Goal: Task Accomplishment & Management: Manage account settings

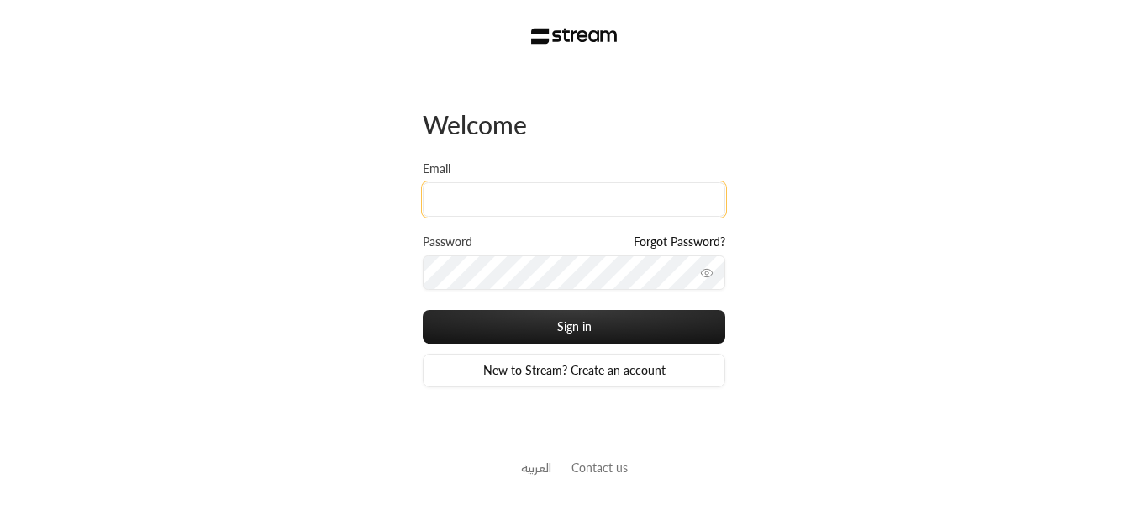
click at [642, 187] on input "Email" at bounding box center [574, 199] width 303 height 34
paste input "[PERSON_NAME][EMAIL_ADDRESS][DOMAIN_NAME]"
type input "[PERSON_NAME][EMAIL_ADDRESS][DOMAIN_NAME]"
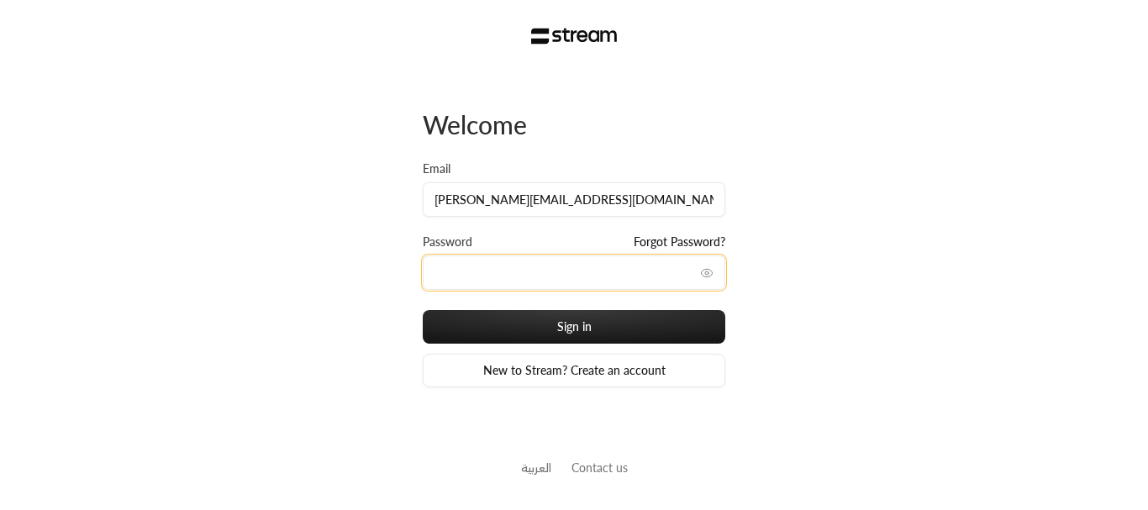
click at [423, 310] on button "Sign in" at bounding box center [574, 327] width 303 height 34
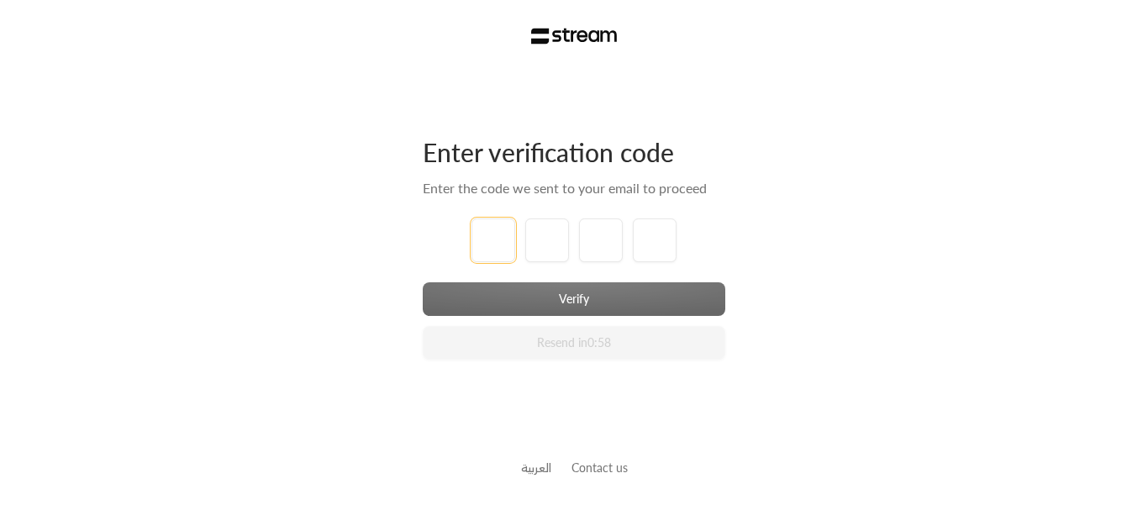
type input "1"
type input "2"
type input "3"
type input "4"
